Goal: Task Accomplishment & Management: Manage account settings

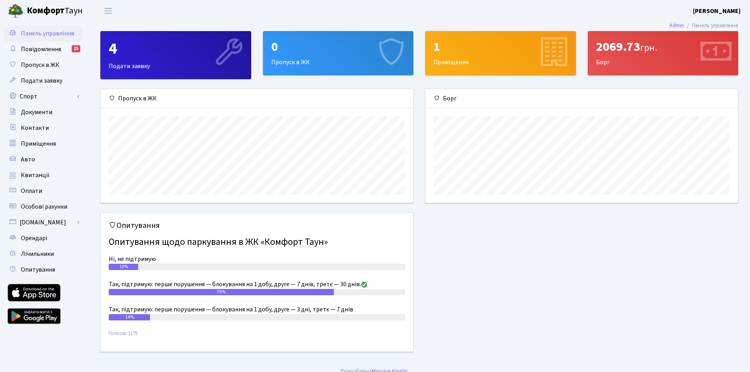
scroll to position [114, 312]
click at [31, 174] on span "Квитанції" at bounding box center [35, 175] width 29 height 9
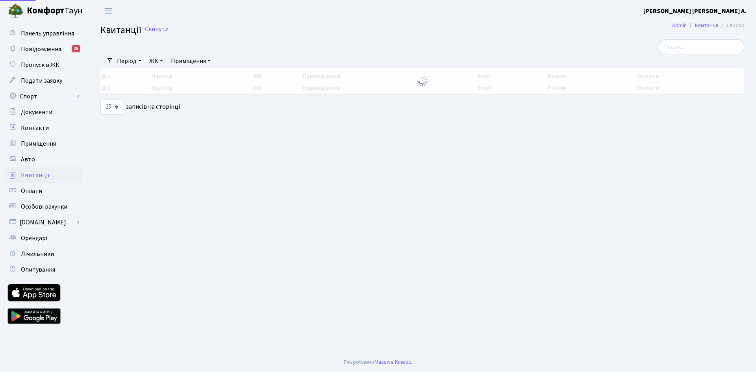
select select "25"
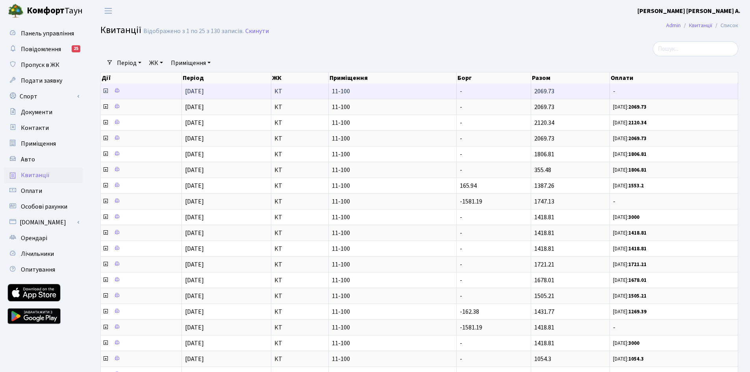
click at [104, 91] on icon at bounding box center [105, 91] width 6 height 6
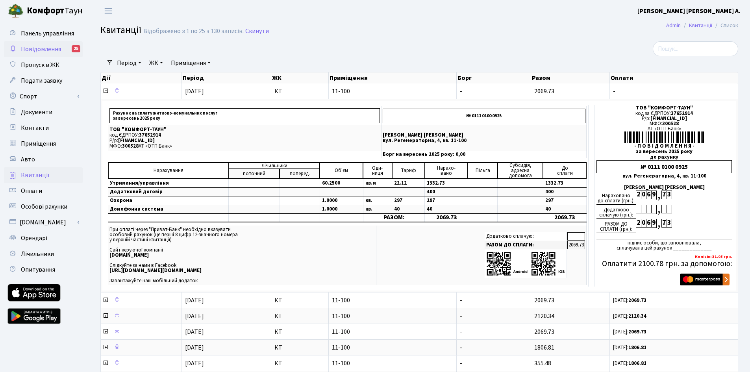
click at [57, 53] on span "Повідомлення" at bounding box center [41, 49] width 40 height 9
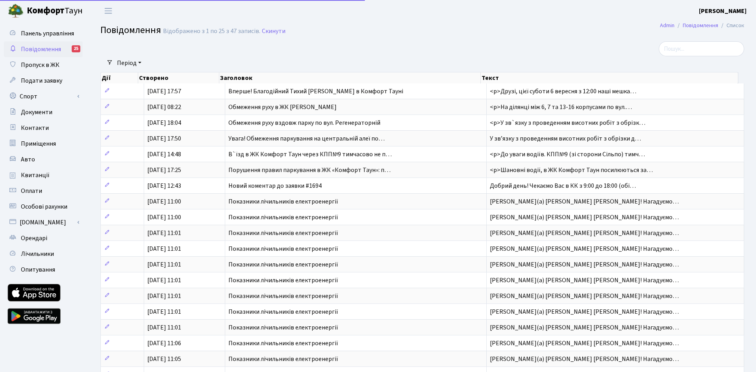
select select "25"
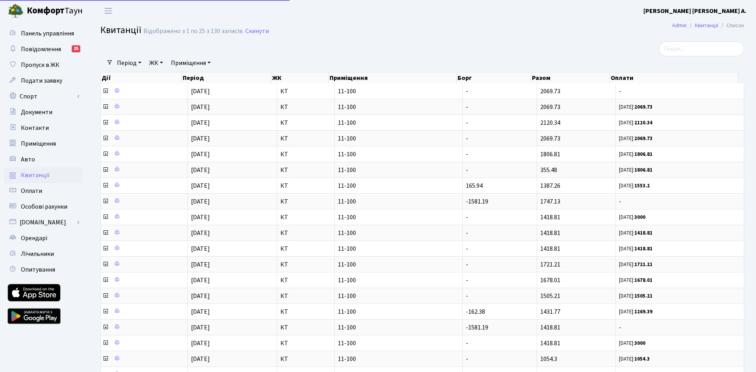
select select "25"
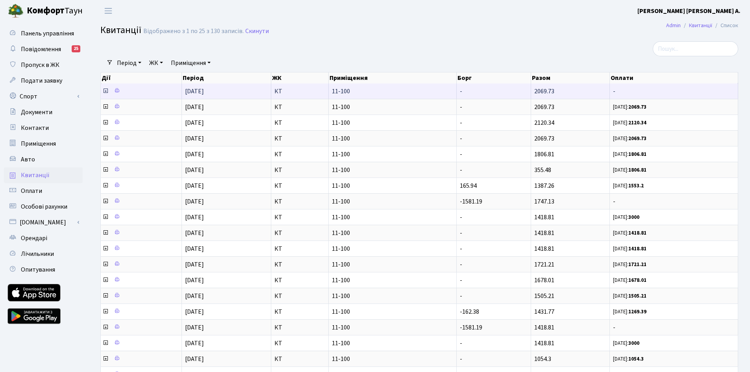
click at [105, 93] on icon at bounding box center [105, 91] width 6 height 6
